Goal: Information Seeking & Learning: Obtain resource

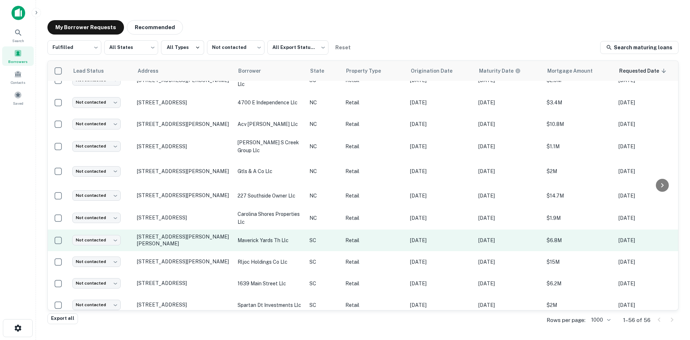
click at [186, 248] on td "13 Jenkins Ct Mauldin, SC29662" at bounding box center [183, 240] width 101 height 22
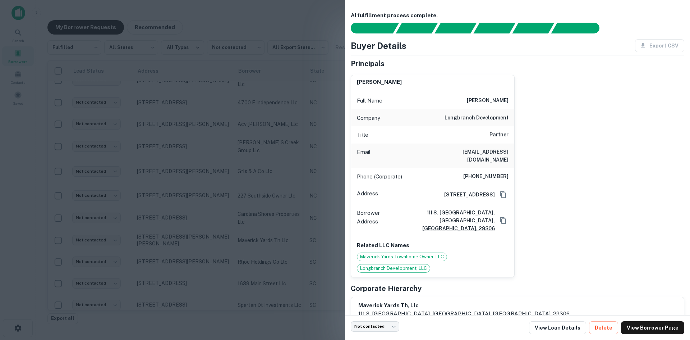
click at [186, 241] on div at bounding box center [345, 170] width 690 height 340
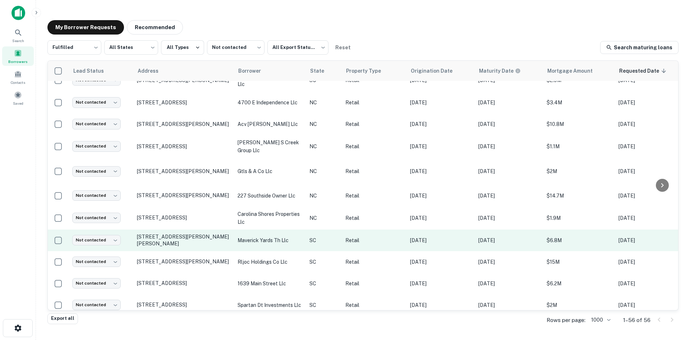
click at [186, 249] on td "13 Jenkins Ct Mauldin, SC29662" at bounding box center [183, 240] width 101 height 22
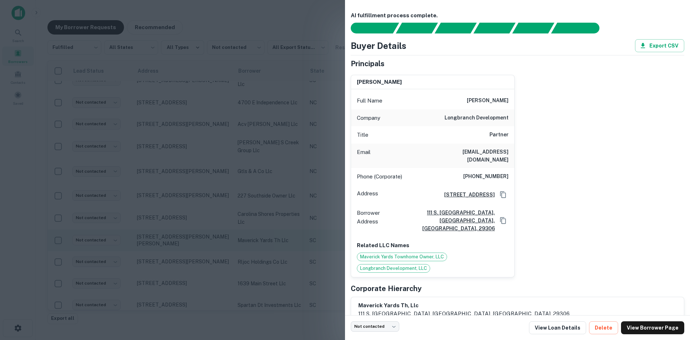
click at [186, 249] on div at bounding box center [345, 170] width 690 height 340
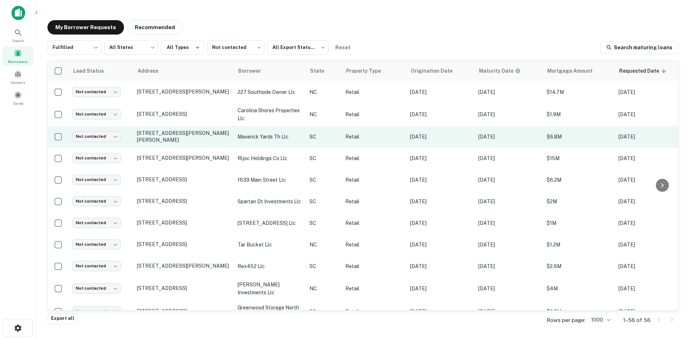
scroll to position [755, 0]
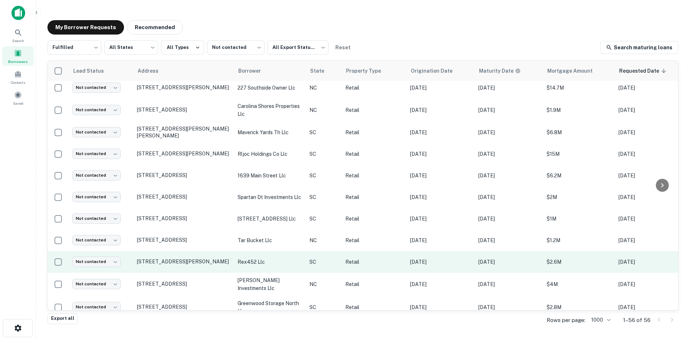
click at [177, 272] on td "354 Hyatt St Gaffney, SC29341" at bounding box center [183, 262] width 101 height 22
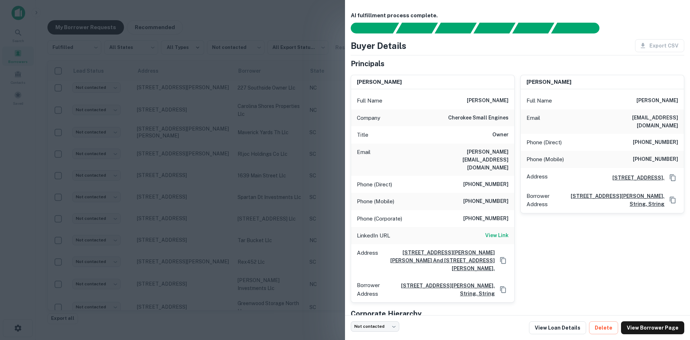
click at [176, 253] on div at bounding box center [345, 170] width 690 height 340
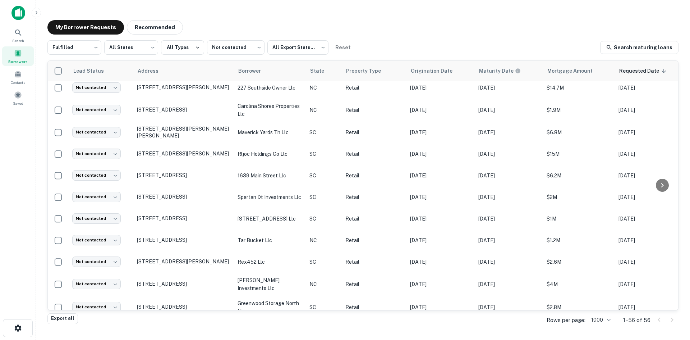
click at [22, 58] on div "Borrowers" at bounding box center [18, 55] width 32 height 19
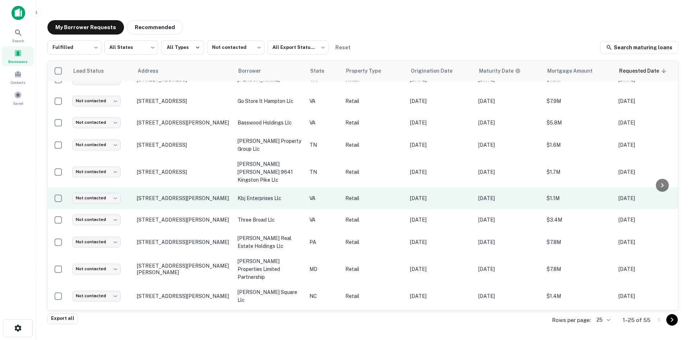
click at [199, 205] on td "[STREET_ADDRESS][PERSON_NAME]" at bounding box center [183, 198] width 101 height 22
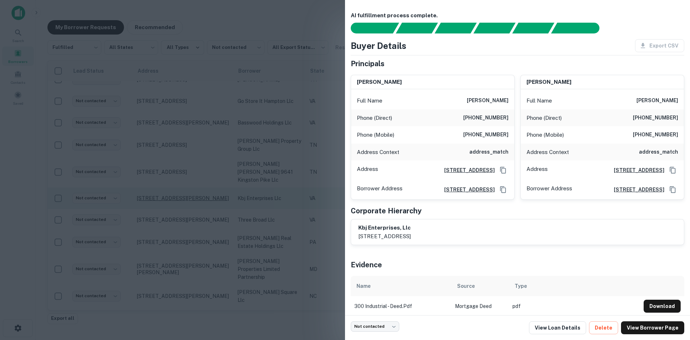
click at [197, 197] on div at bounding box center [345, 170] width 690 height 340
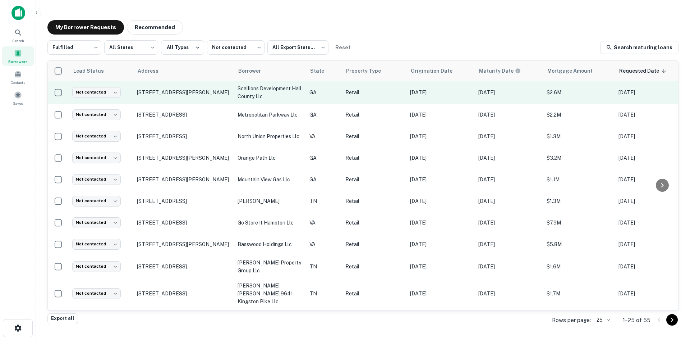
click at [188, 103] on td "4187 Continental Dr Oakwood, GA30566" at bounding box center [183, 92] width 101 height 23
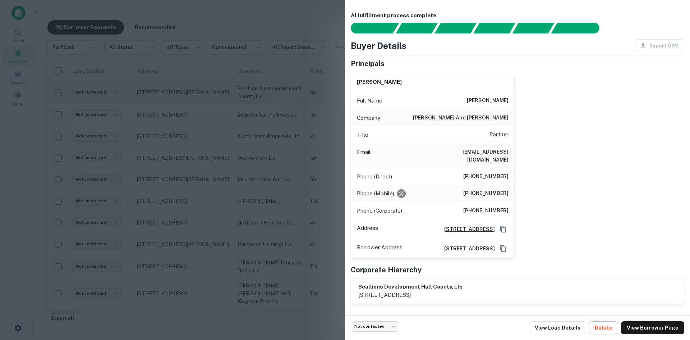
click at [188, 103] on div at bounding box center [345, 170] width 690 height 340
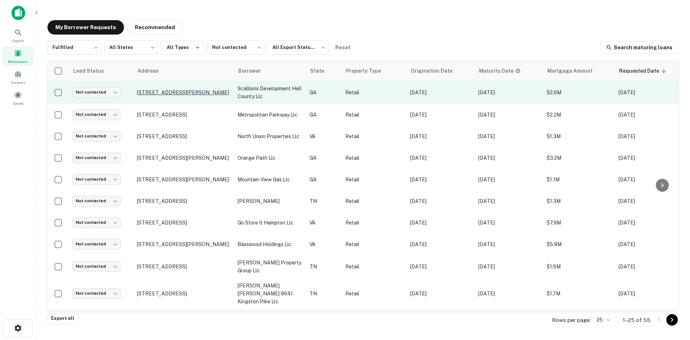
click at [181, 89] on p "4187 Continental Dr Oakwood, GA30566" at bounding box center [183, 92] width 93 height 6
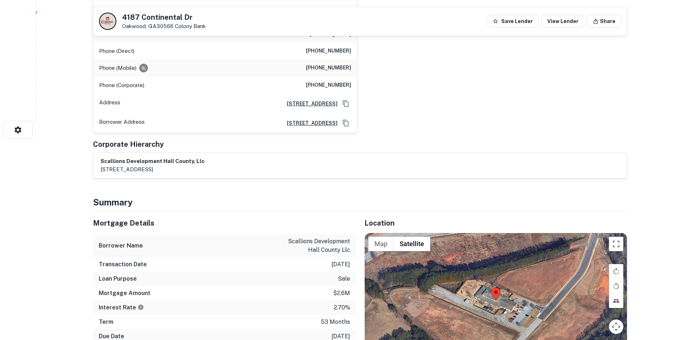
scroll to position [287, 0]
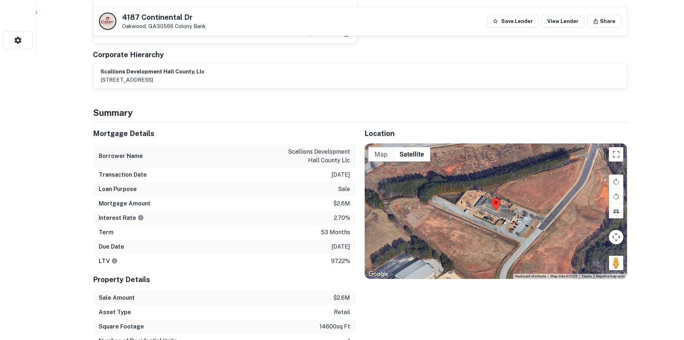
drag, startPoint x: 618, startPoint y: 253, endPoint x: 552, endPoint y: 226, distance: 72.3
click at [552, 226] on div "Map Terrain Satellite Labels Keyboard shortcuts Map Data Map data ©2025 Map dat…" at bounding box center [496, 210] width 262 height 135
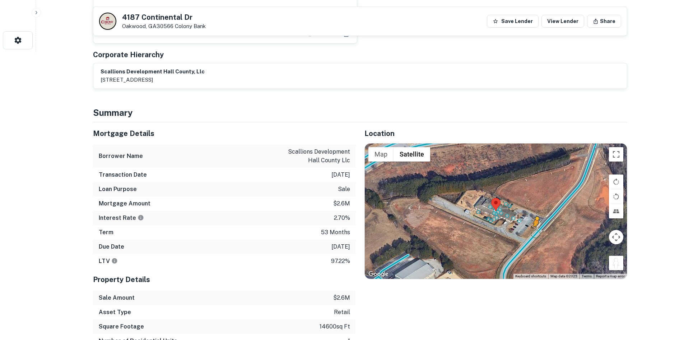
drag, startPoint x: 617, startPoint y: 255, endPoint x: 528, endPoint y: 221, distance: 95.2
click at [528, 221] on div "To activate drag with keyboard, press Alt + Enter. Once in keyboard drag state,…" at bounding box center [496, 210] width 262 height 135
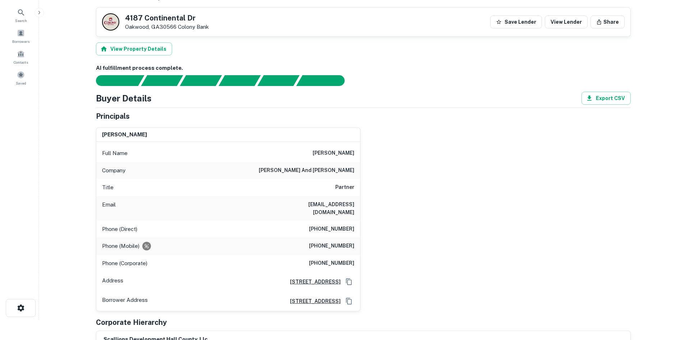
scroll to position [0, 0]
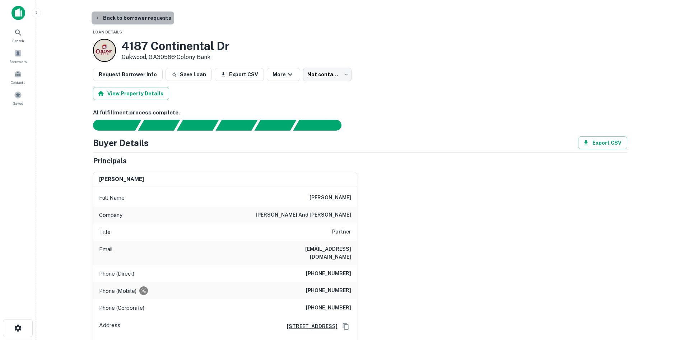
click at [151, 20] on button "Back to borrower requests" at bounding box center [133, 17] width 83 height 13
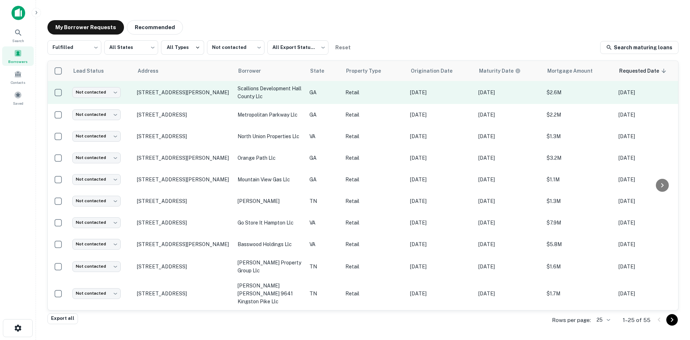
click at [168, 101] on td "4187 Continental Dr Oakwood, GA30566" at bounding box center [183, 92] width 101 height 23
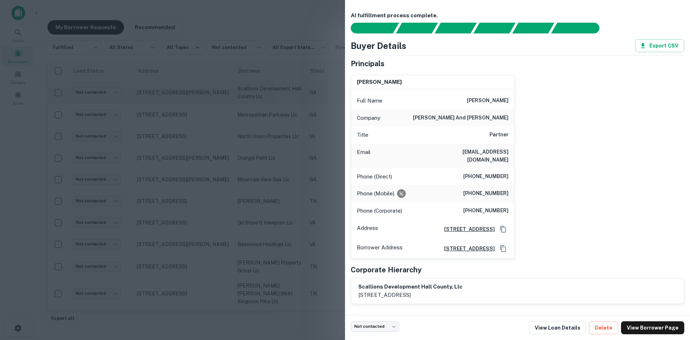
click at [168, 101] on div at bounding box center [345, 170] width 690 height 340
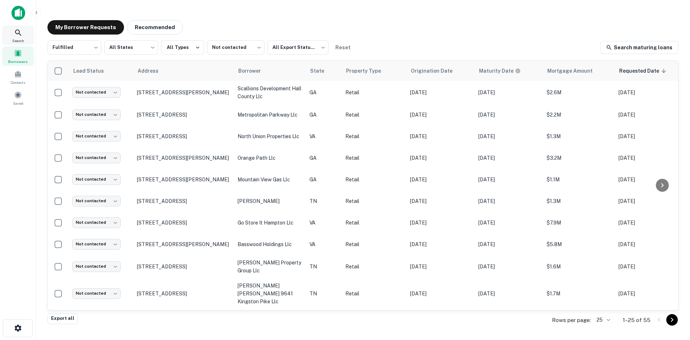
click at [18, 38] on span "Search" at bounding box center [18, 41] width 12 height 6
